Goal: Information Seeking & Learning: Check status

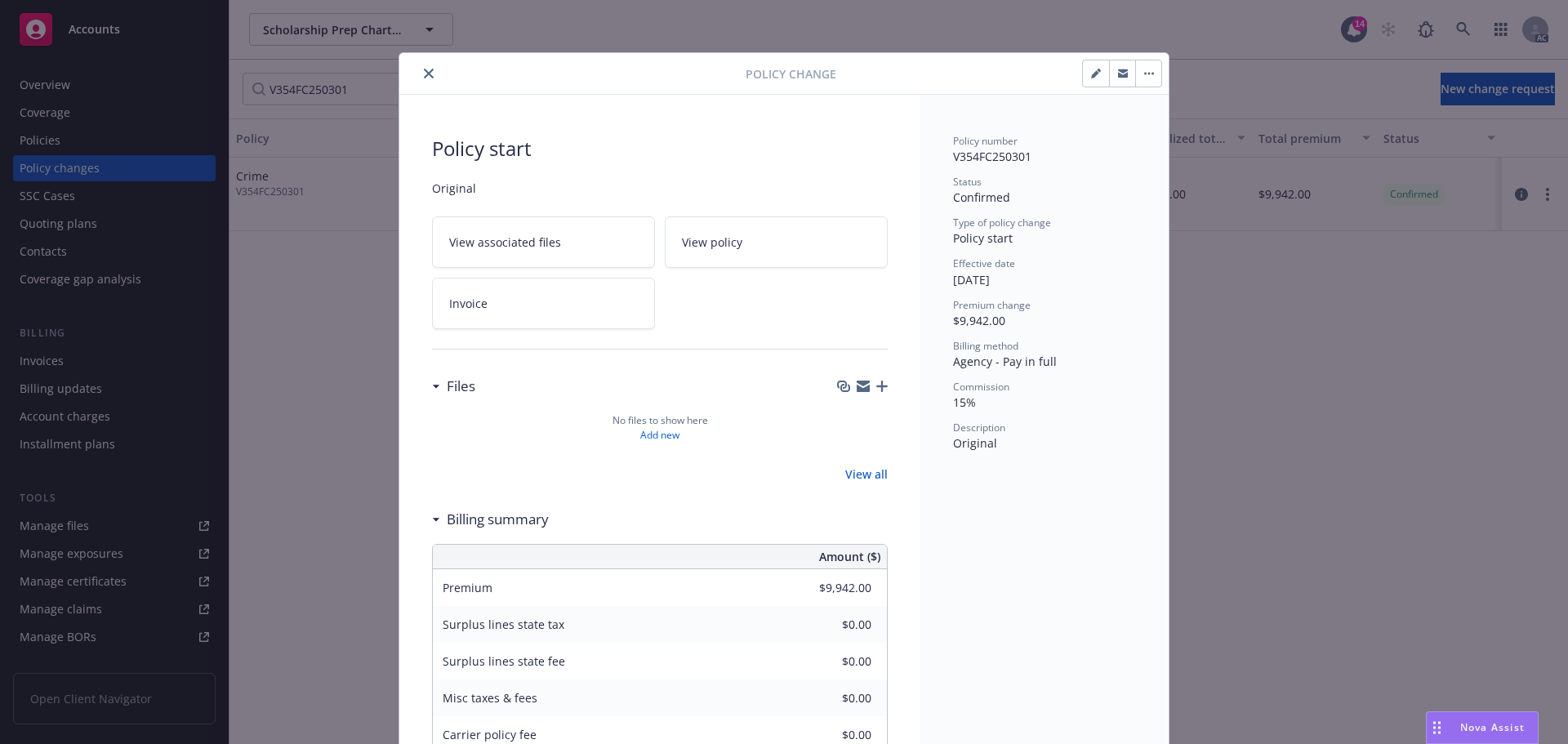
scroll to position [49, 0]
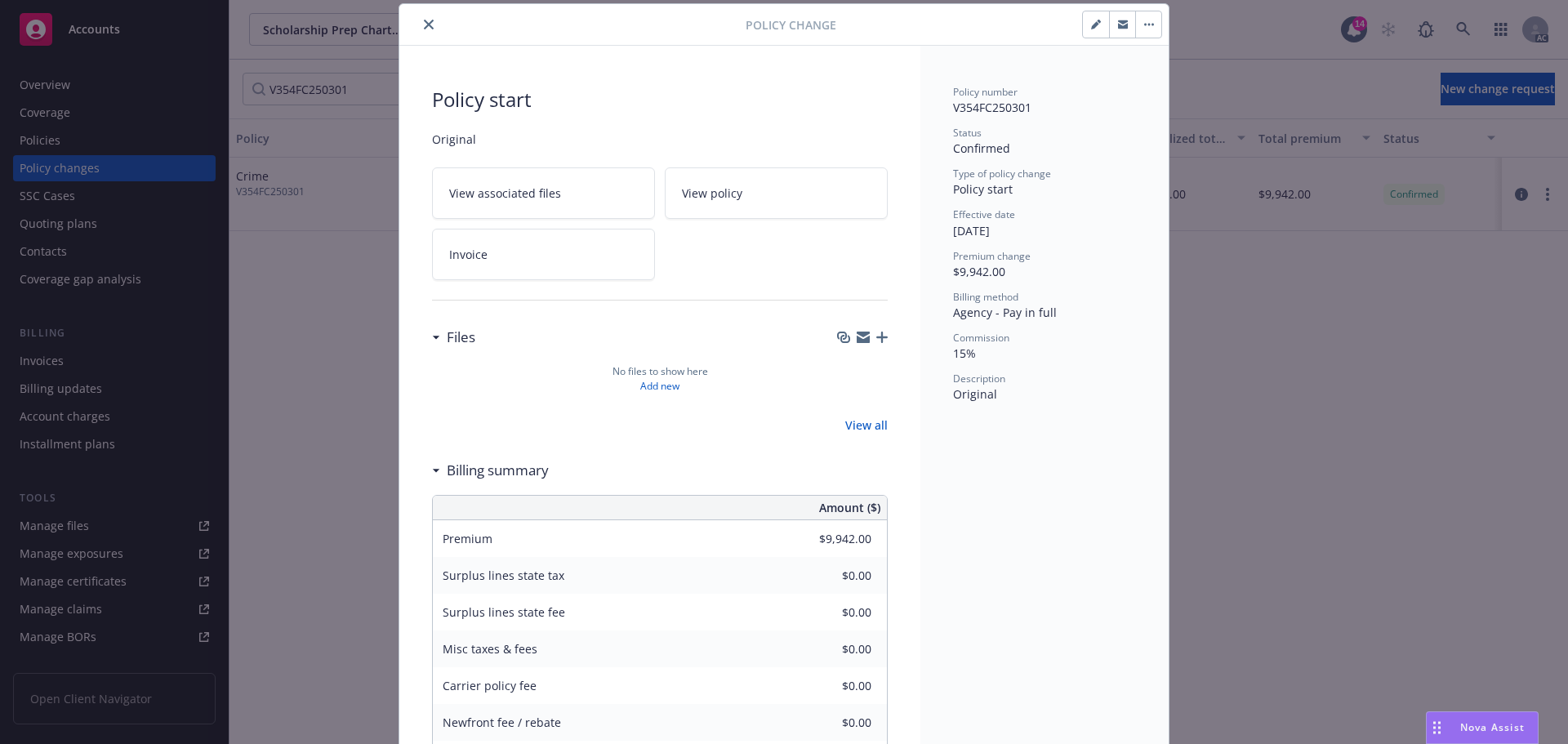
click at [419, 25] on button "close" at bounding box center [429, 24] width 20 height 20
